Goal: Task Accomplishment & Management: Manage account settings

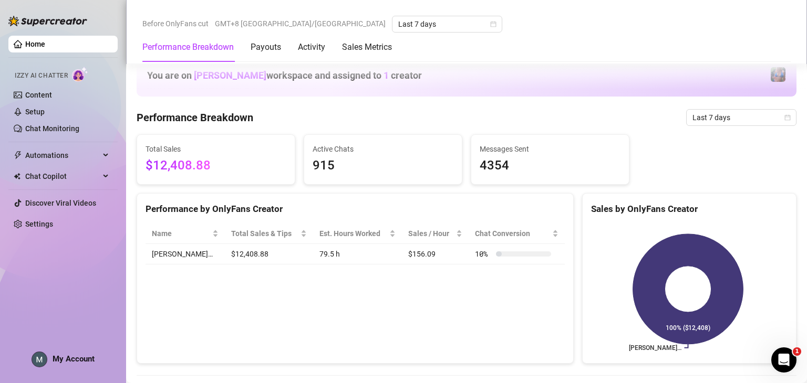
scroll to position [525, 0]
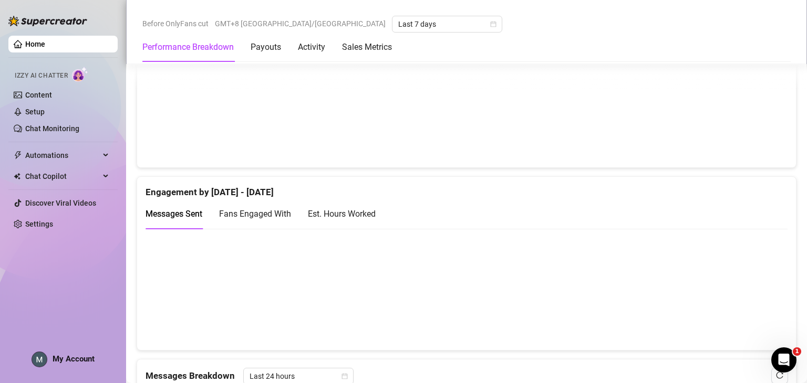
scroll to position [578, 0]
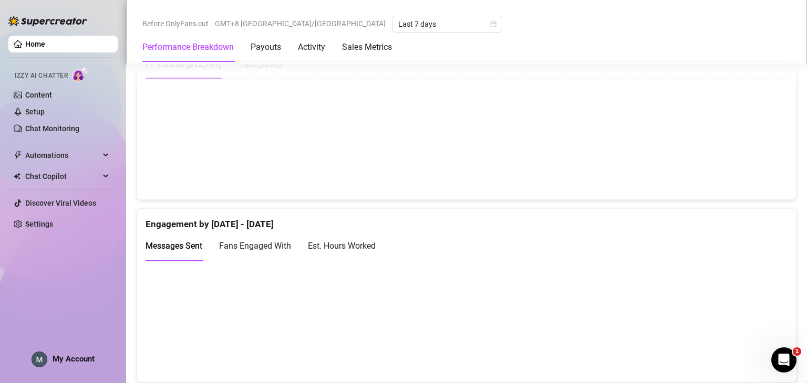
click at [82, 365] on div "My Account" at bounding box center [63, 360] width 63 height 16
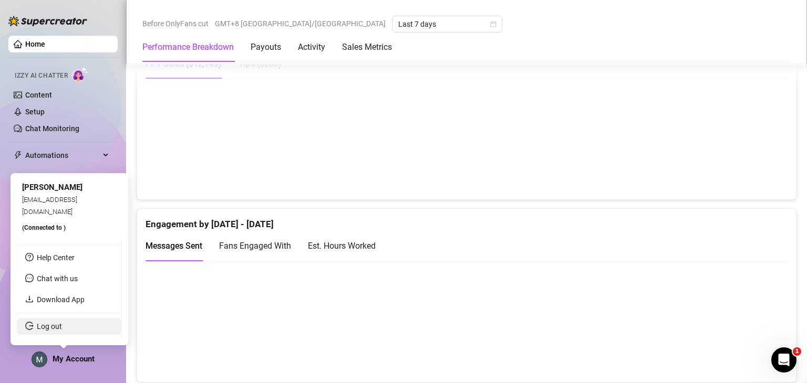
click at [62, 328] on link "Log out" at bounding box center [49, 327] width 25 height 8
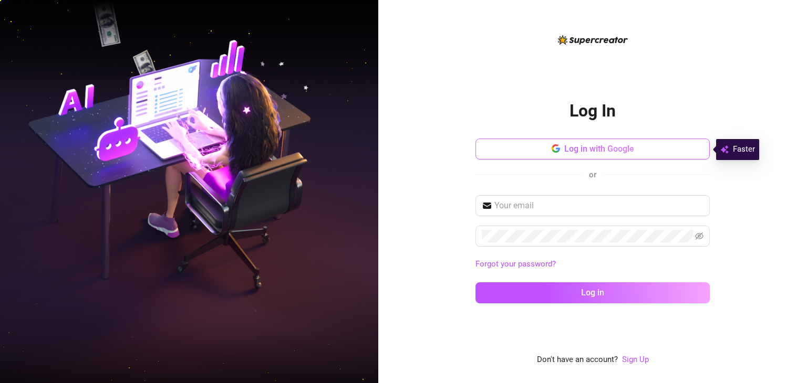
click at [551, 158] on button "Log in with Google" at bounding box center [592, 149] width 234 height 21
